Goal: Transaction & Acquisition: Book appointment/travel/reservation

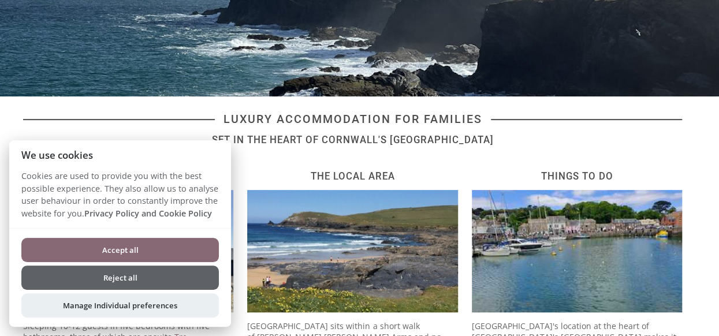
scroll to position [231, 0]
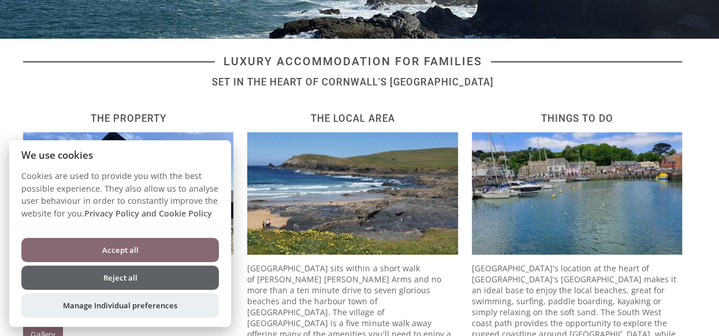
click at [193, 249] on button "Accept all" at bounding box center [120, 250] width 198 height 24
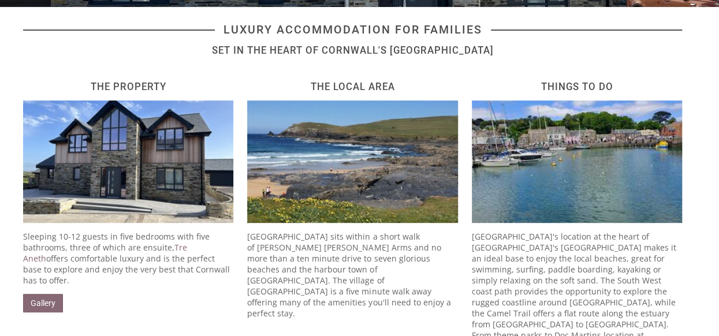
scroll to position [240, 0]
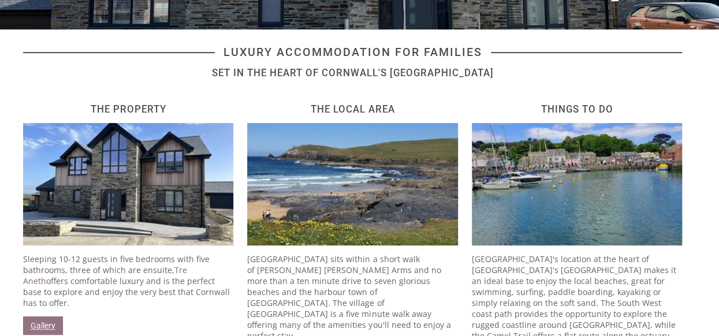
click at [45, 317] on link "Gallery" at bounding box center [43, 326] width 40 height 18
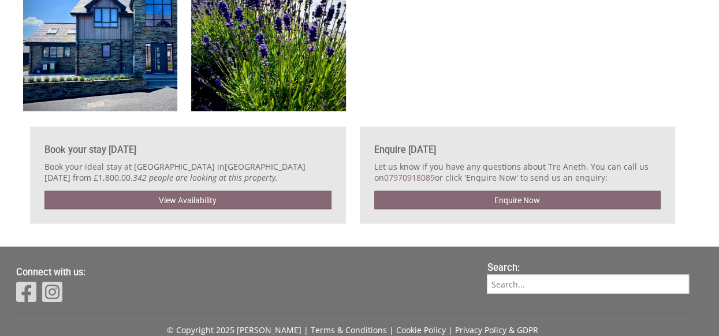
scroll to position [3119, 0]
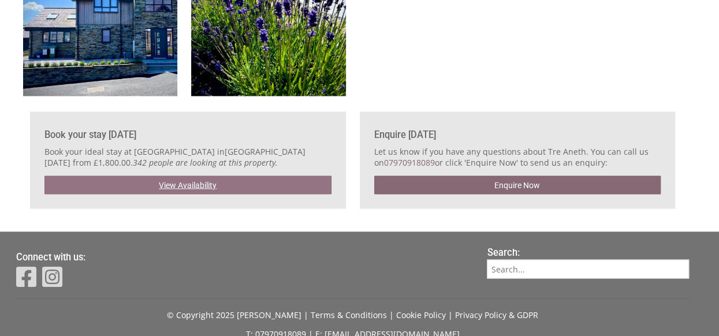
click at [285, 183] on link "View Availability" at bounding box center [187, 185] width 287 height 18
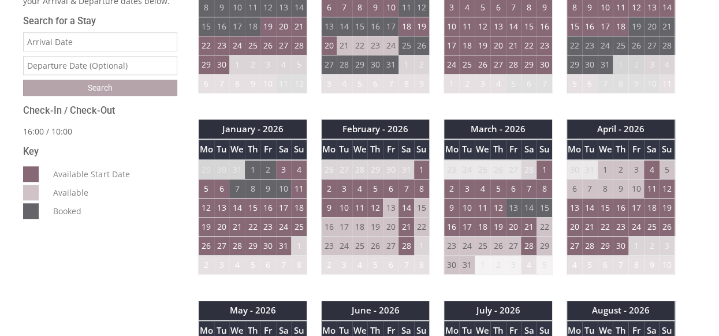
scroll to position [404, 0]
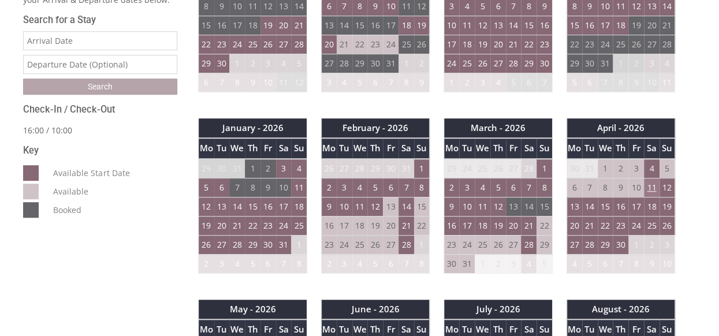
click at [654, 185] on td "11" at bounding box center [652, 187] width 16 height 19
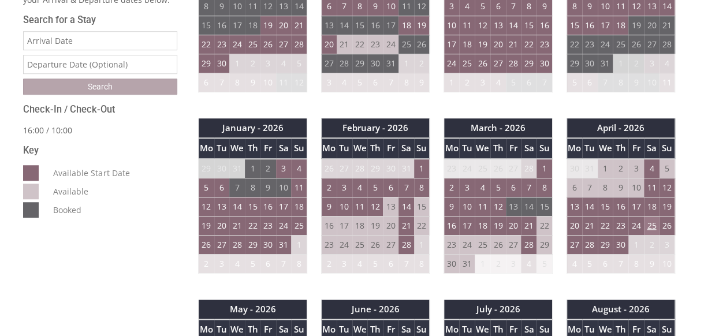
click at [652, 220] on td "25" at bounding box center [652, 225] width 16 height 19
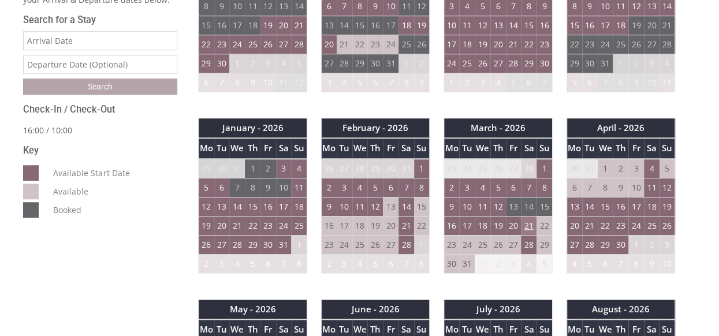
click at [530, 224] on td "21" at bounding box center [529, 225] width 16 height 19
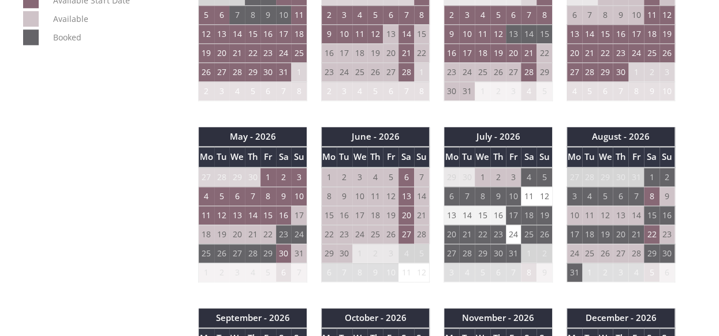
scroll to position [578, 0]
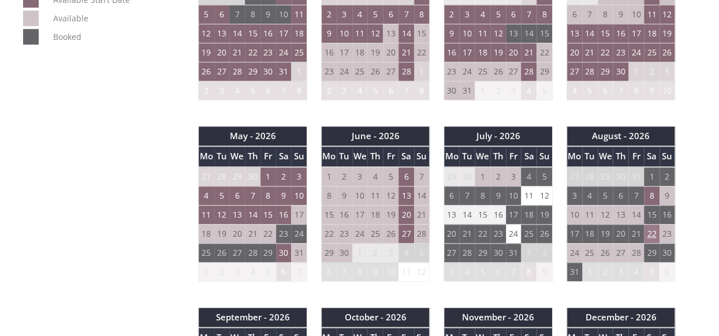
click at [654, 229] on td "22" at bounding box center [652, 233] width 16 height 19
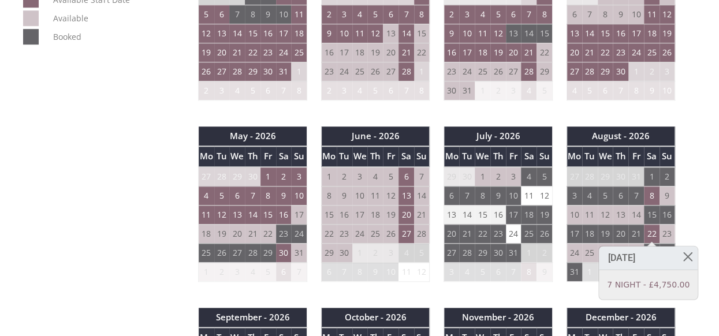
click at [702, 214] on div "Properties Tre Aneth Overview Gallery Availability Need to know Things to do Do…" at bounding box center [359, 278] width 705 height 1148
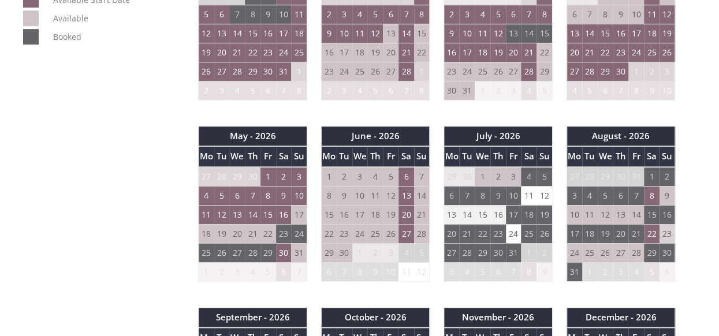
click at [669, 231] on td "23" at bounding box center [668, 233] width 16 height 19
click at [575, 251] on td "24" at bounding box center [575, 252] width 16 height 19
click at [649, 195] on td "8" at bounding box center [652, 195] width 16 height 19
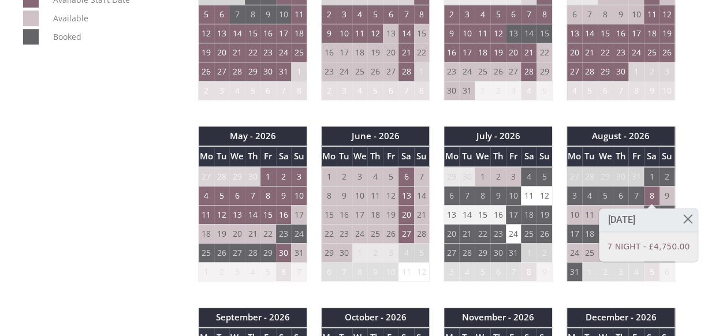
click at [711, 192] on div "Properties Tre Aneth Overview Gallery Availability Need to know Things to do Do…" at bounding box center [359, 278] width 705 height 1148
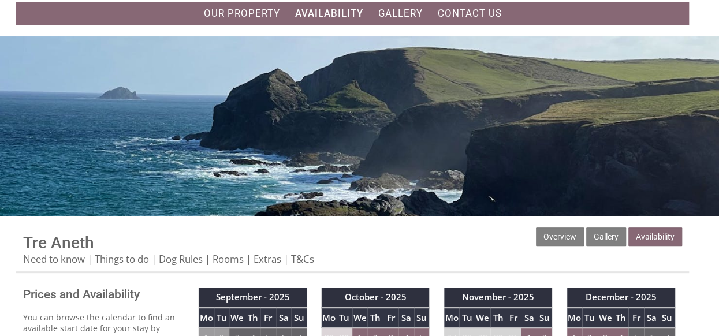
scroll to position [0, 0]
